Goal: Task Accomplishment & Management: Use online tool/utility

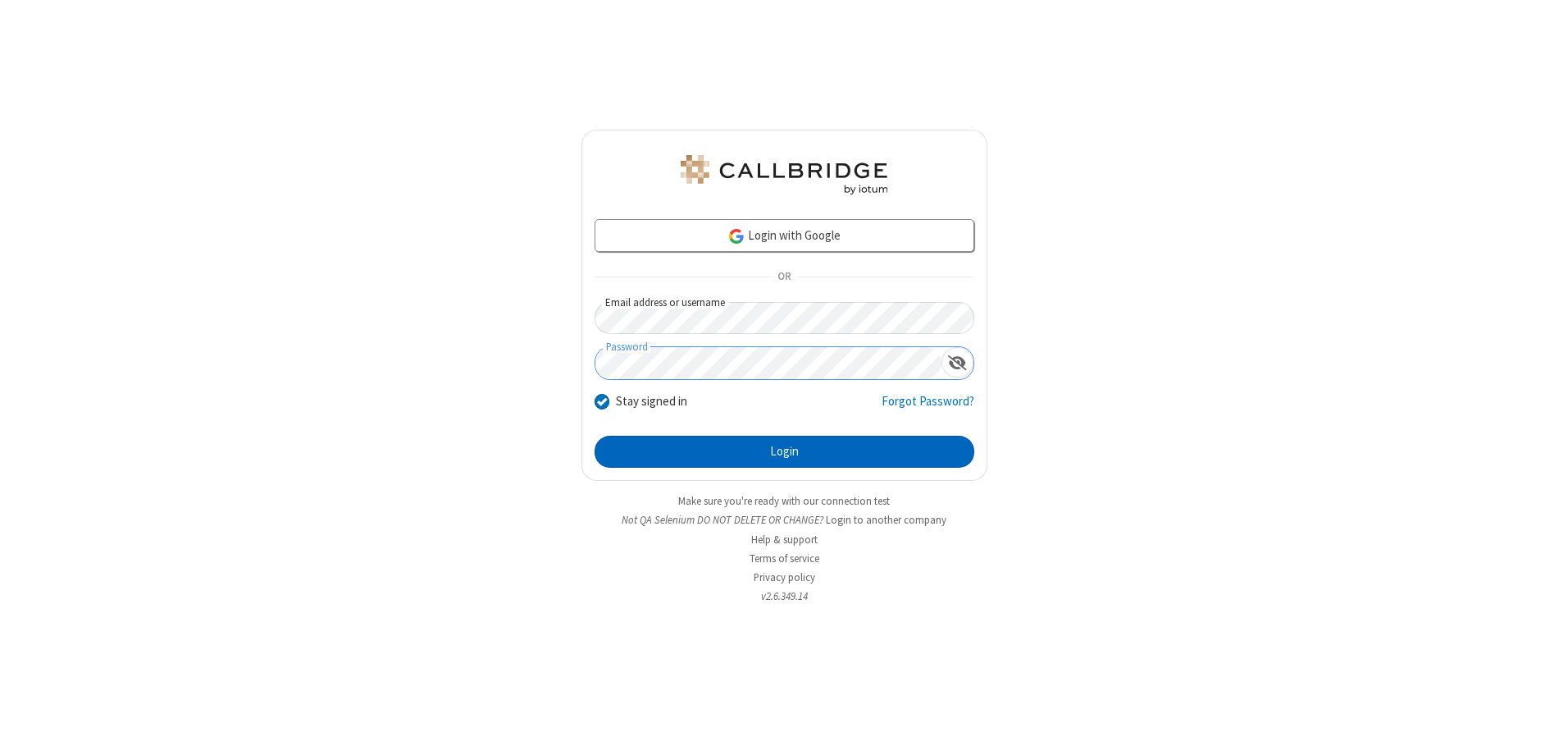
click at [784, 451] on button "Login" at bounding box center [784, 451] width 380 height 32
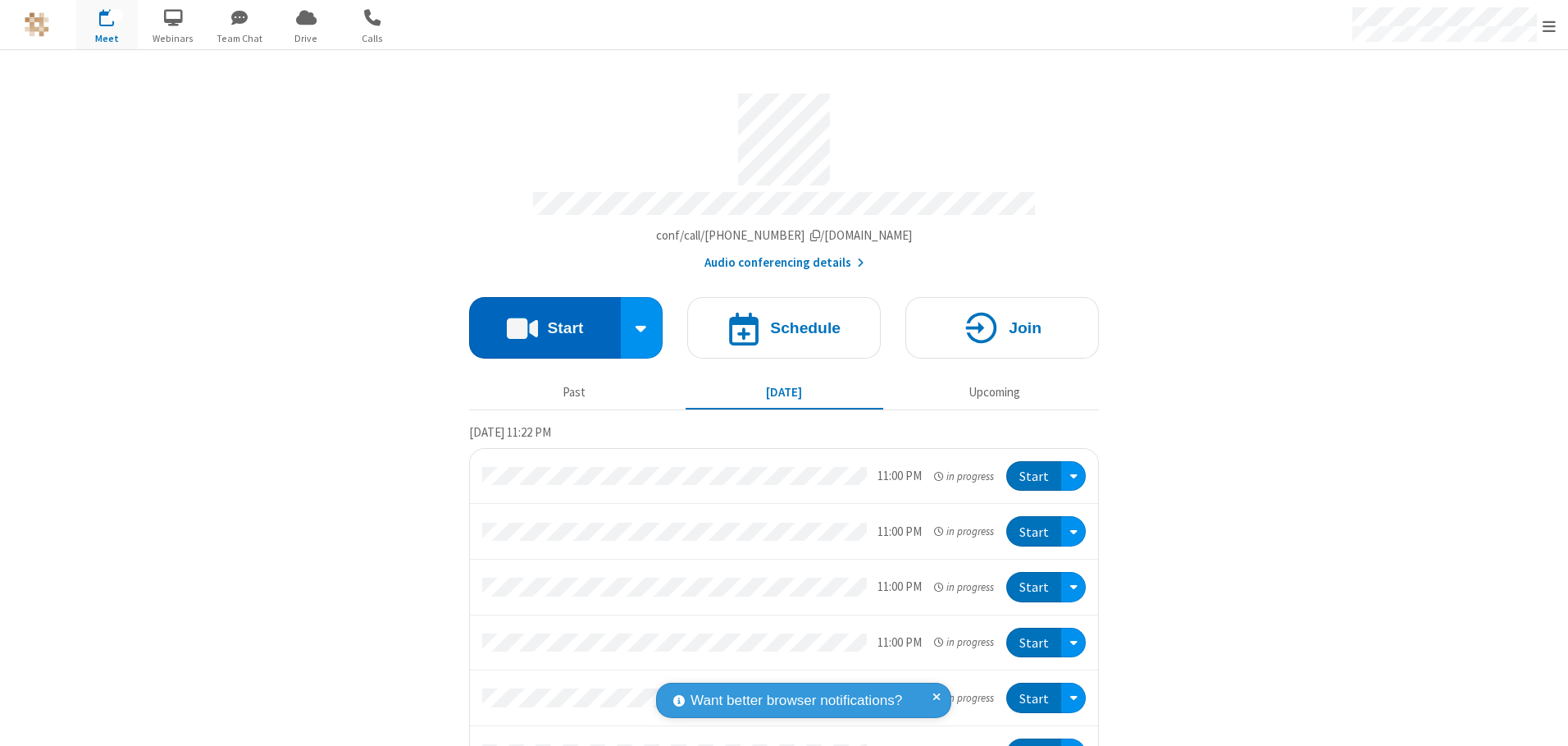
click at [538, 321] on button "Start" at bounding box center [545, 328] width 151 height 62
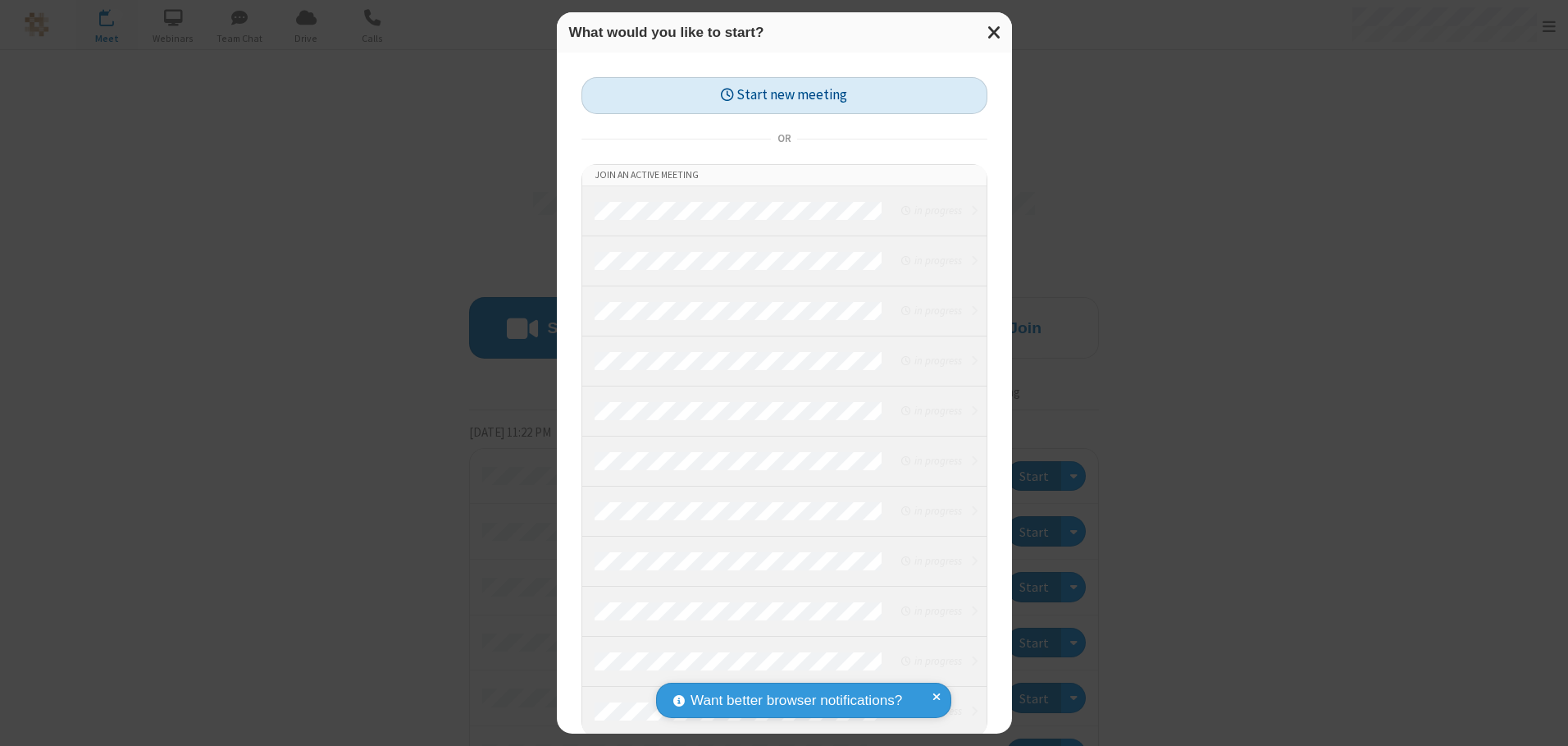
click at [780, 95] on button "Start new meeting" at bounding box center [784, 96] width 406 height 37
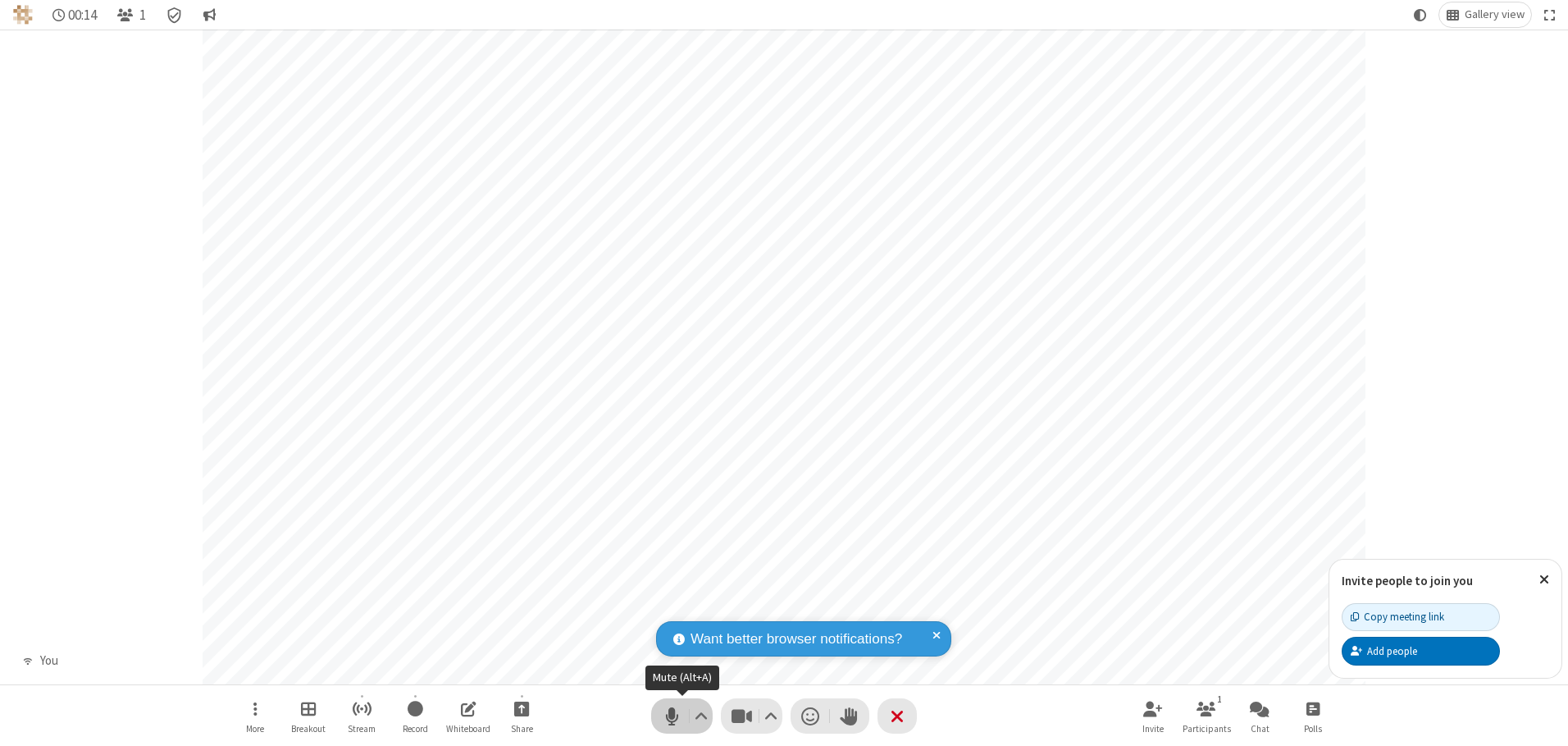
click at [672, 715] on span "Mute (Alt+A)" at bounding box center [672, 715] width 25 height 24
click at [672, 715] on span "Unmute (Alt+A)" at bounding box center [672, 715] width 25 height 24
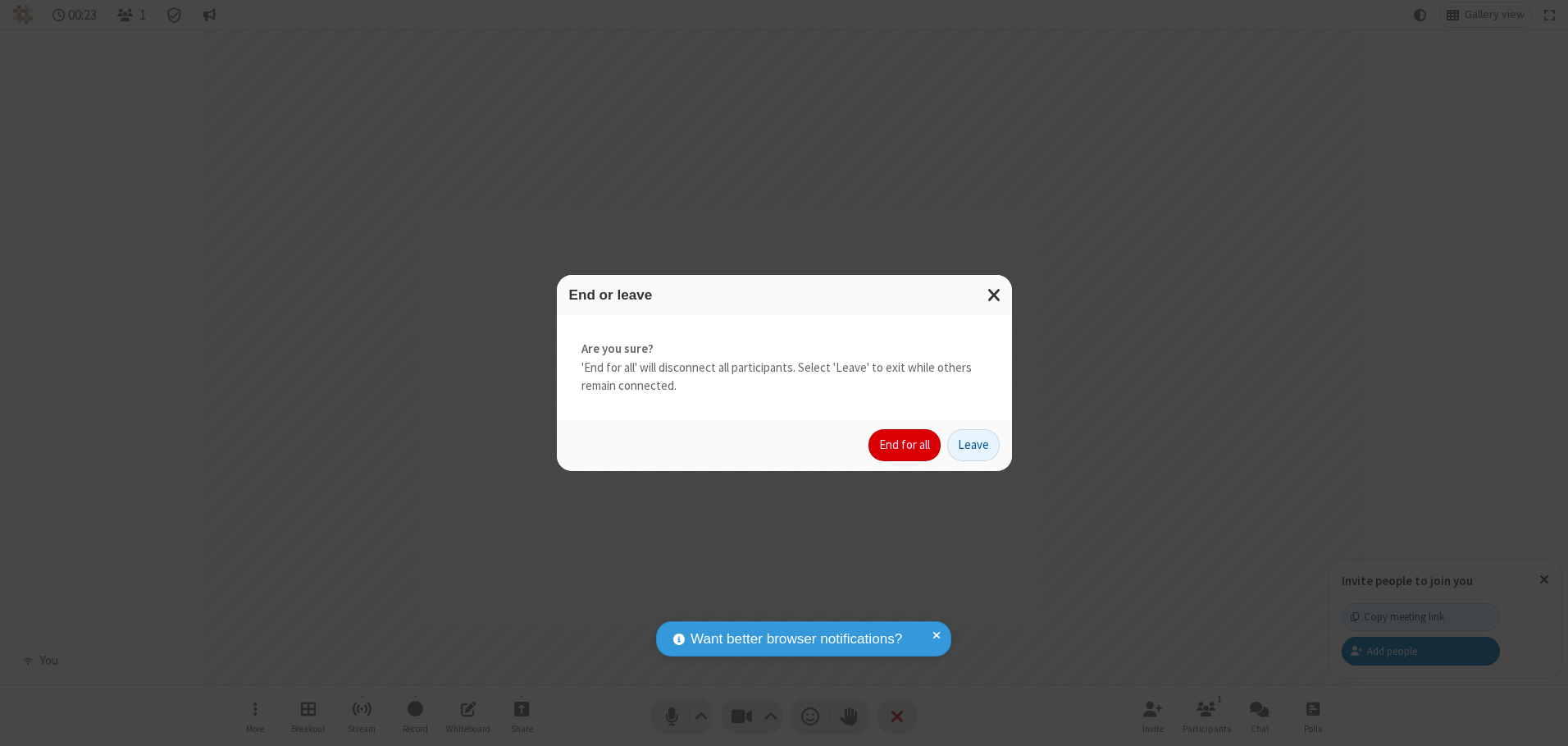
click at [906, 445] on button "End for all" at bounding box center [904, 445] width 72 height 32
